Goal: Transaction & Acquisition: Purchase product/service

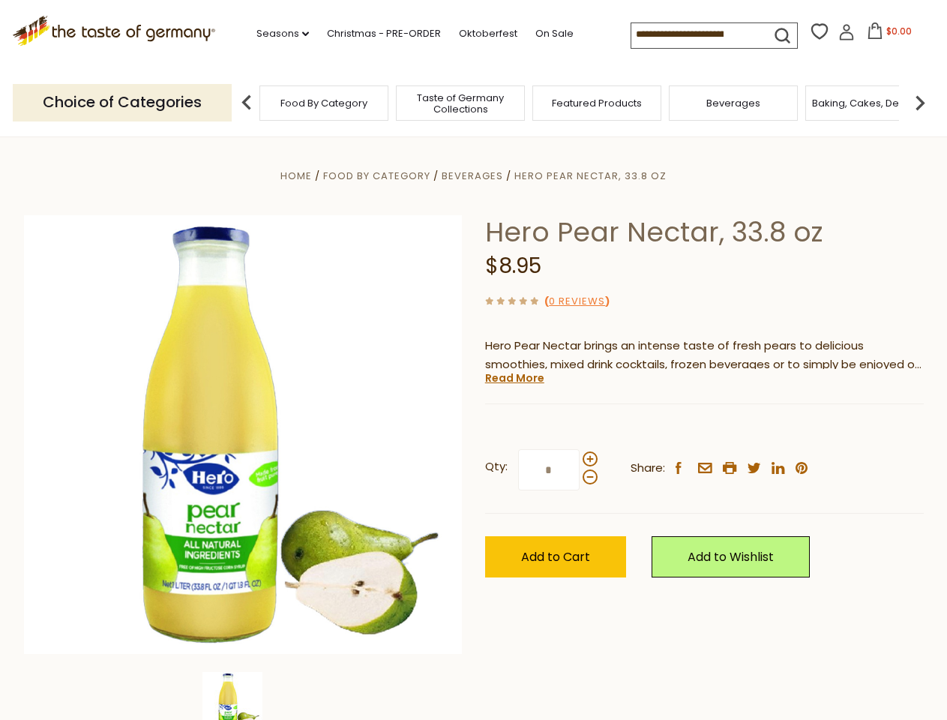
click at [473, 360] on div "Home Food By Category [GEOGRAPHIC_DATA] Hero Pear Nectar, 33.8 oz Hero Pear Nec…" at bounding box center [474, 456] width 923 height 578
click at [277, 34] on link "Seasons dropdown_arrow" at bounding box center [283, 34] width 53 height 17
click at [696, 35] on input at bounding box center [695, 33] width 127 height 21
click at [887, 35] on span "$0.00" at bounding box center [900, 31] width 26 height 13
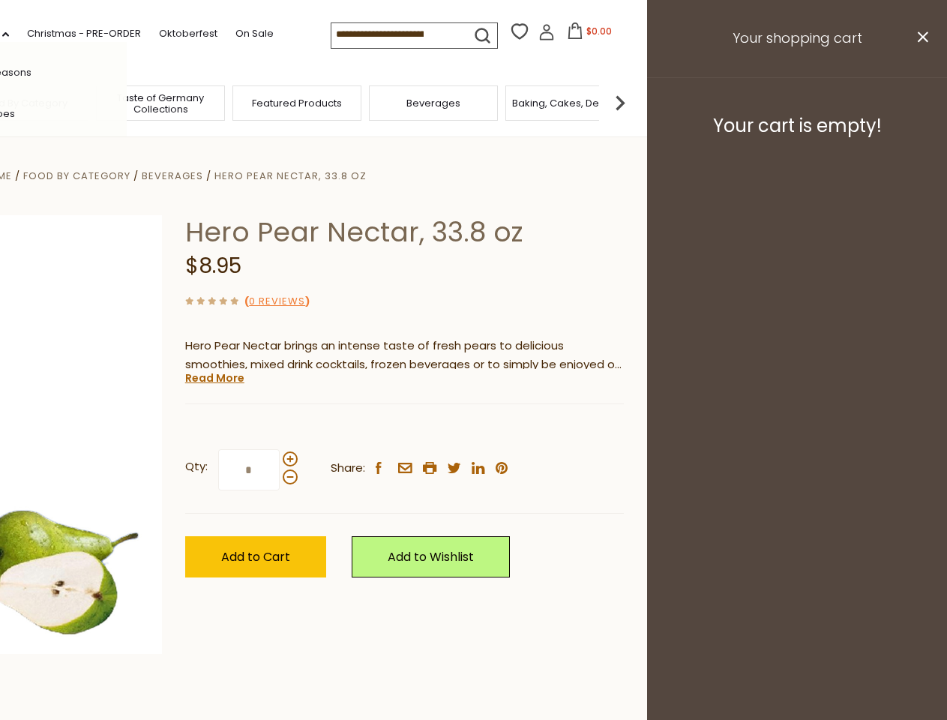
click at [127, 102] on div "All Seasons Recipes Game Day [DATE] [DATE] [DATE][PERSON_NAME] [DATE] Springfes…" at bounding box center [41, 360] width 170 height 636
click at [635, 102] on img at bounding box center [620, 103] width 30 height 30
click at [473, 428] on div "Qty: * Share: facebook email printer twitter linkedin pinterest" at bounding box center [404, 470] width 439 height 87
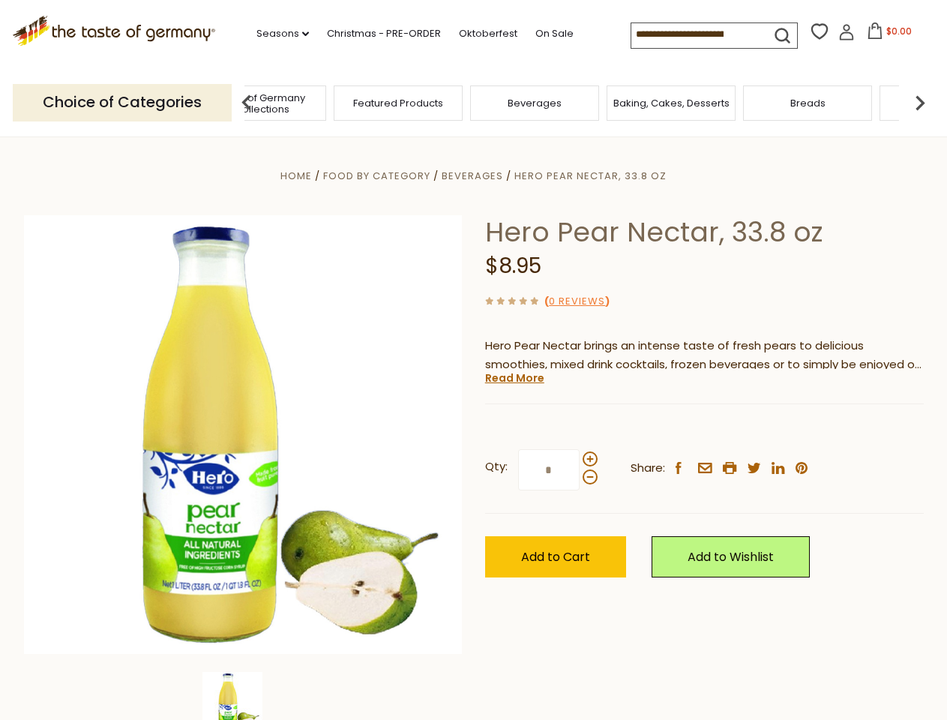
click at [243, 696] on img at bounding box center [233, 702] width 60 height 60
click at [514, 378] on link "Read More" at bounding box center [514, 378] width 59 height 15
